Goal: Task Accomplishment & Management: Use online tool/utility

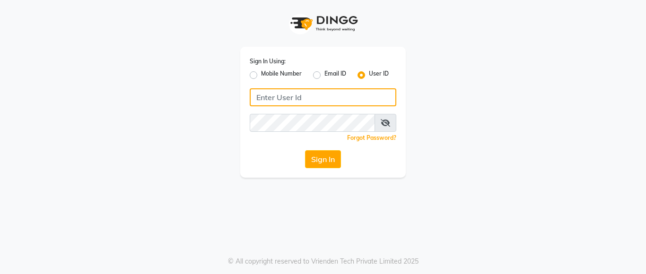
click at [286, 101] on input "Username" at bounding box center [323, 97] width 147 height 18
drag, startPoint x: 254, startPoint y: 97, endPoint x: 298, endPoint y: 99, distance: 44.0
click at [298, 99] on input "lustersalon" at bounding box center [323, 97] width 147 height 18
type input "lustersalon"
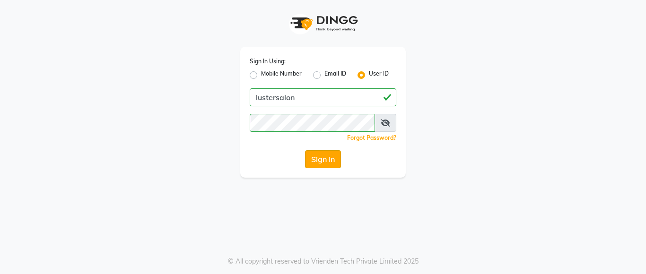
click at [322, 157] on button "Sign In" at bounding box center [323, 159] width 36 height 18
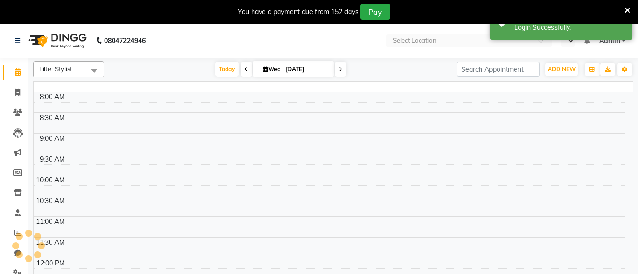
select select "en"
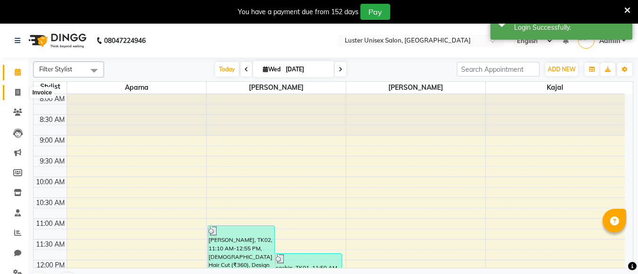
click at [16, 93] on icon at bounding box center [17, 92] width 5 height 7
select select "service"
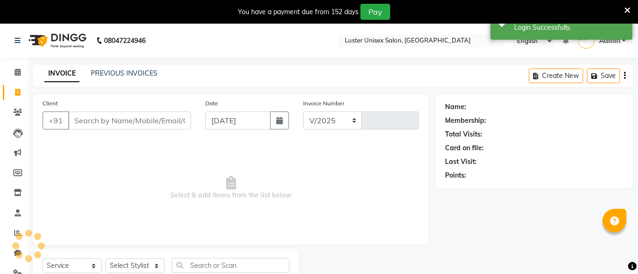
select select "7467"
type input "0502"
click at [140, 71] on link "PREVIOUS INVOICES" at bounding box center [124, 73] width 67 height 9
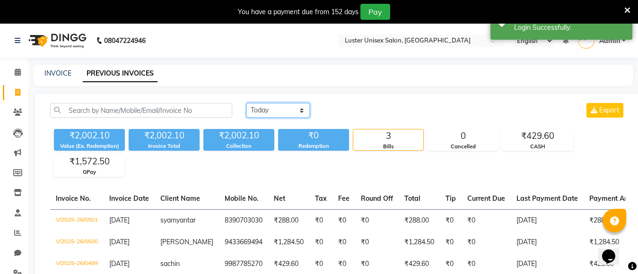
click at [303, 112] on select "[DATE] [DATE] Custom Range" at bounding box center [277, 110] width 63 height 15
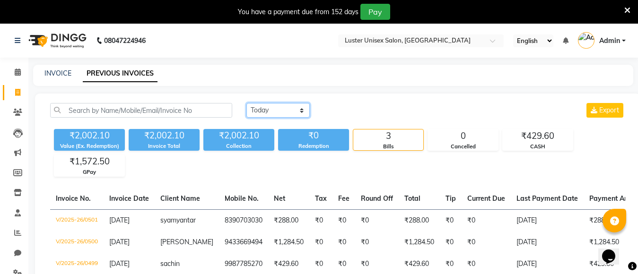
click at [246, 103] on select "[DATE] [DATE] Custom Range" at bounding box center [277, 110] width 63 height 15
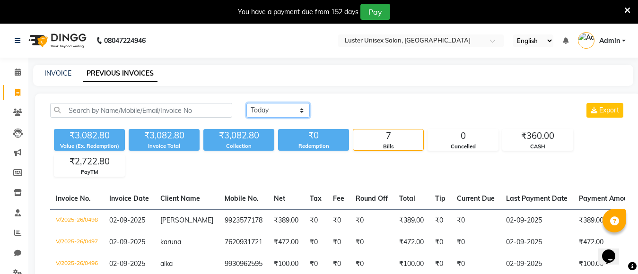
click at [299, 108] on select "[DATE] [DATE] Custom Range" at bounding box center [277, 110] width 63 height 15
select select "[DATE]"
click at [246, 103] on select "[DATE] [DATE] Custom Range" at bounding box center [277, 110] width 63 height 15
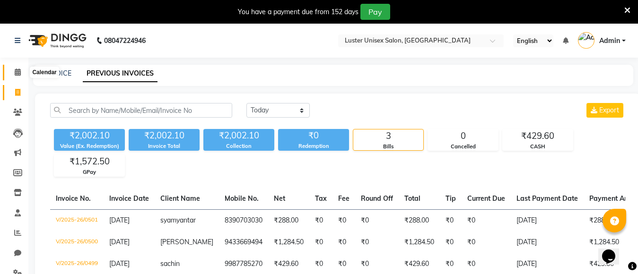
click at [12, 73] on span at bounding box center [17, 72] width 17 height 11
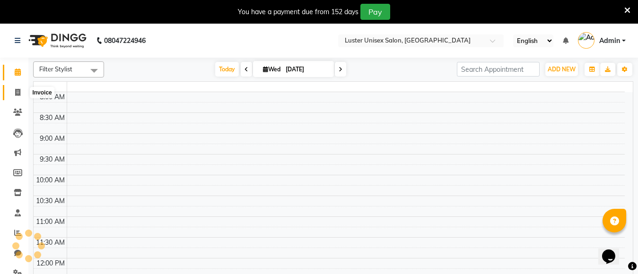
click at [17, 94] on icon at bounding box center [17, 92] width 5 height 7
select select "service"
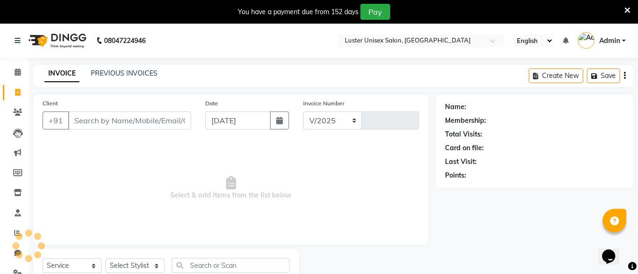
select select "7467"
type input "0502"
